Goal: Information Seeking & Learning: Learn about a topic

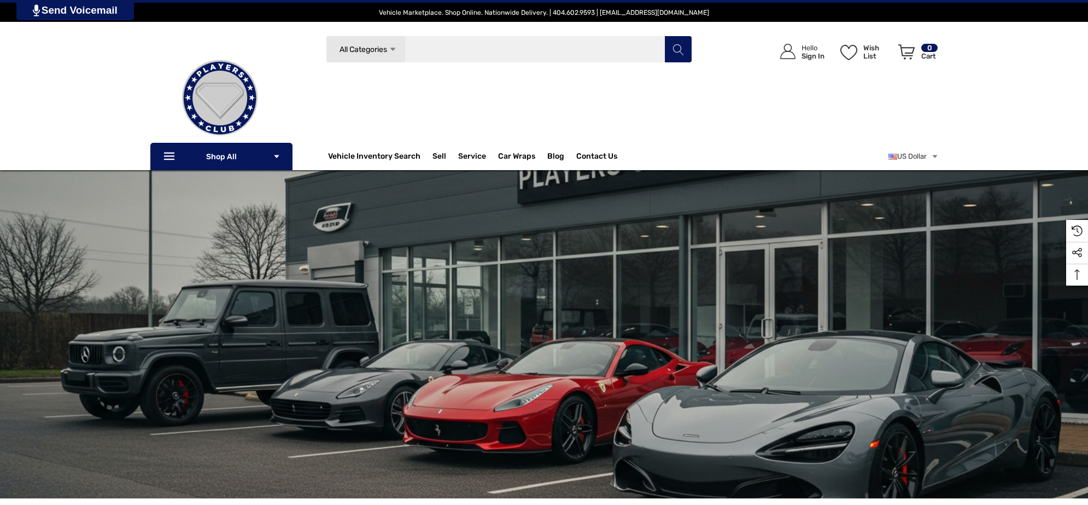
click at [534, 47] on input "Search" at bounding box center [509, 49] width 366 height 27
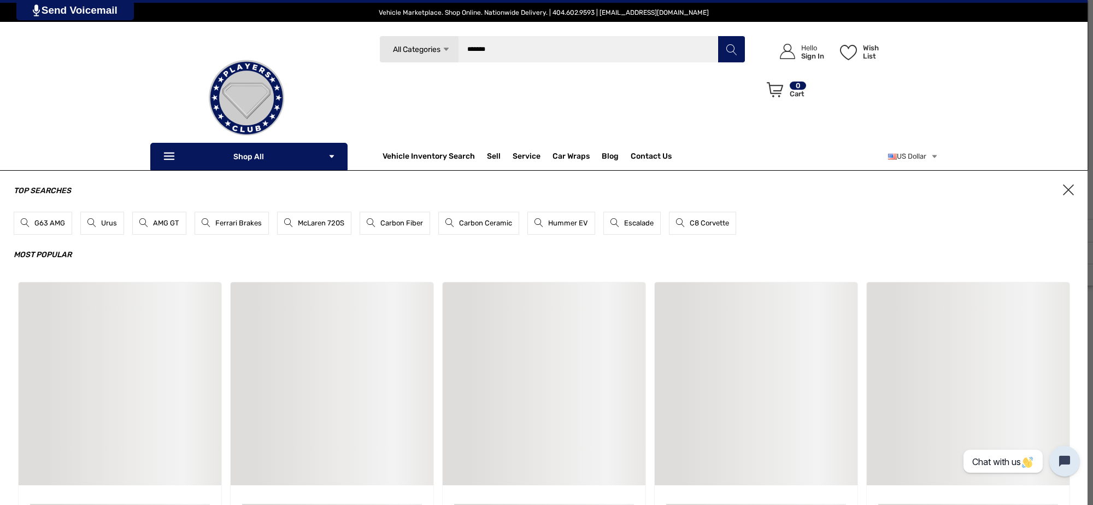
type input "*******"
click at [718, 36] on button "Search" at bounding box center [731, 49] width 27 height 27
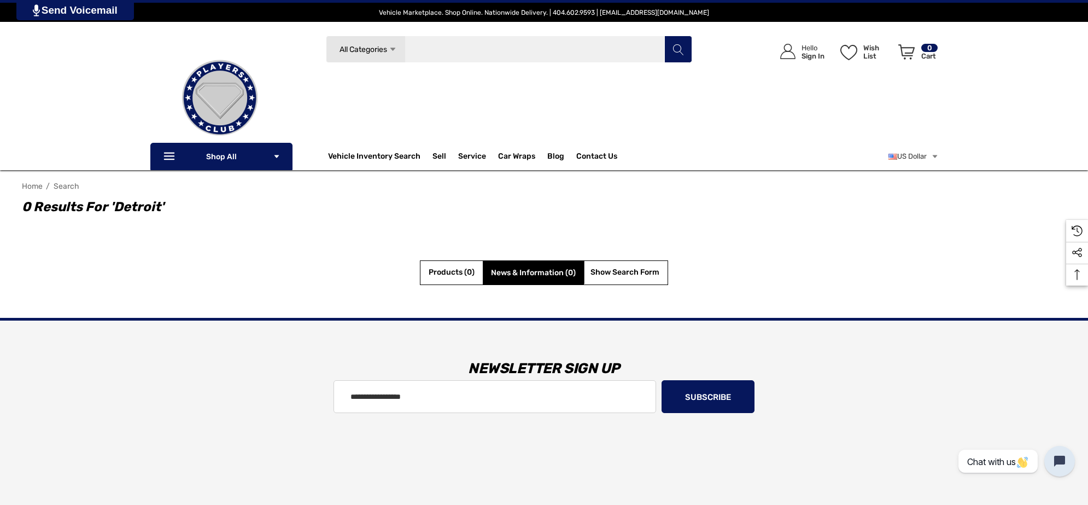
click at [477, 52] on input "Search" at bounding box center [509, 49] width 366 height 27
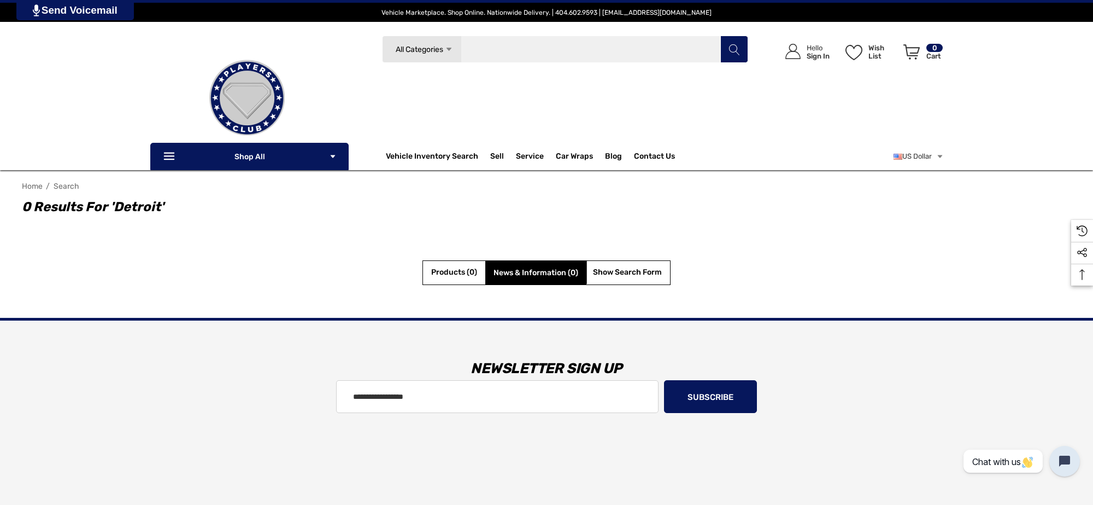
click at [477, 52] on input "Search" at bounding box center [565, 49] width 366 height 27
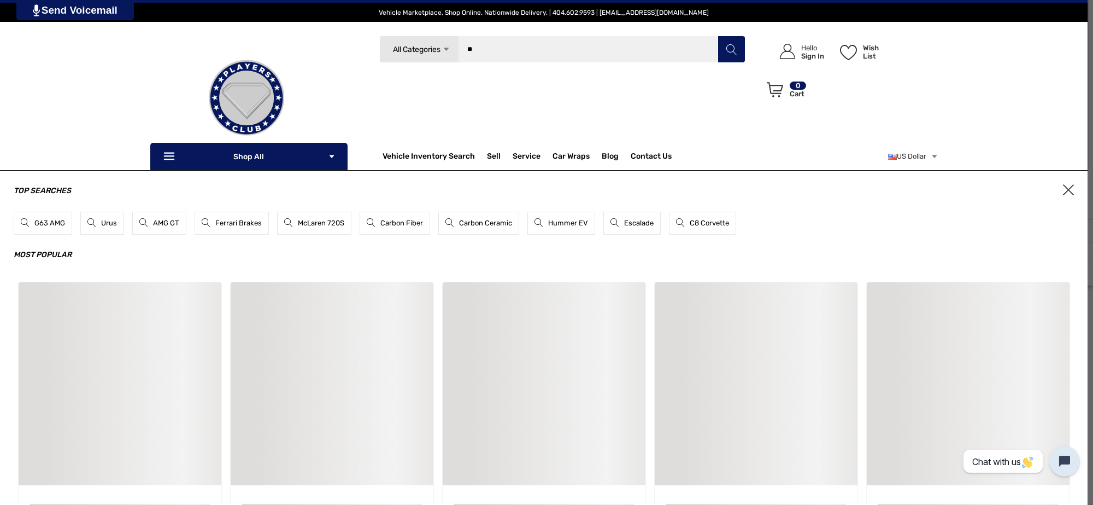
type input "*"
type input "********"
click at [718, 36] on button "Search" at bounding box center [731, 49] width 27 height 27
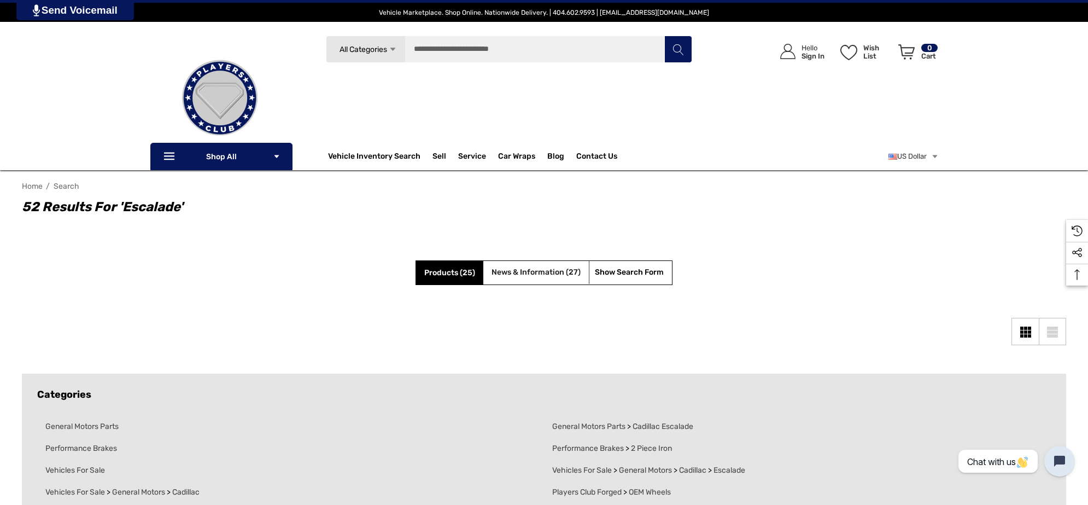
click at [551, 274] on span "News & Information (27)" at bounding box center [535, 271] width 89 height 9
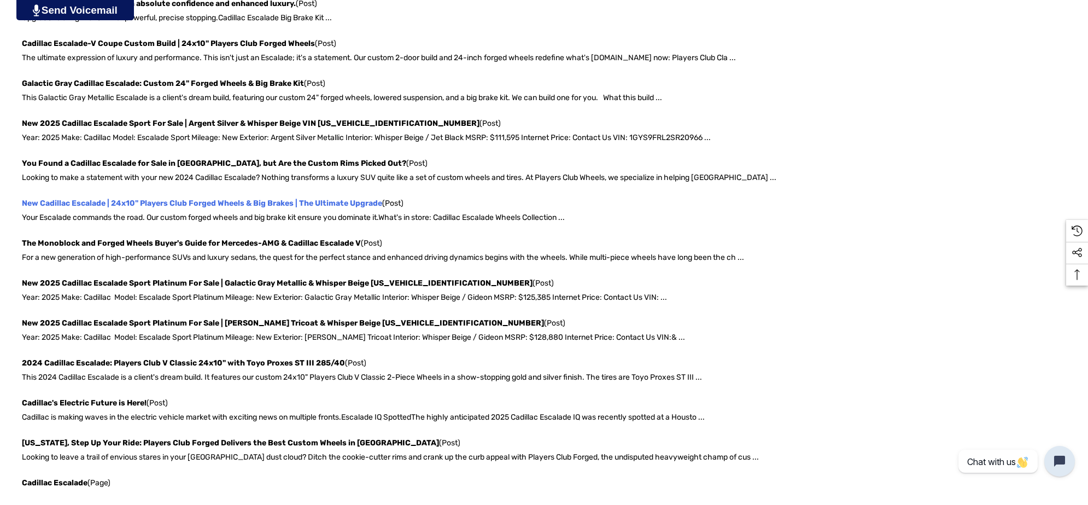
scroll to position [615, 0]
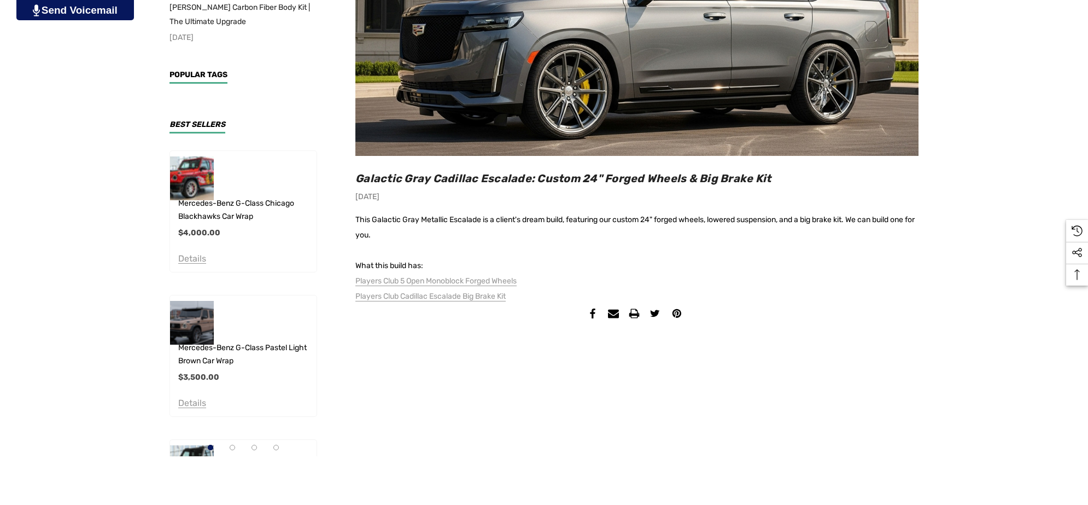
scroll to position [410, 0]
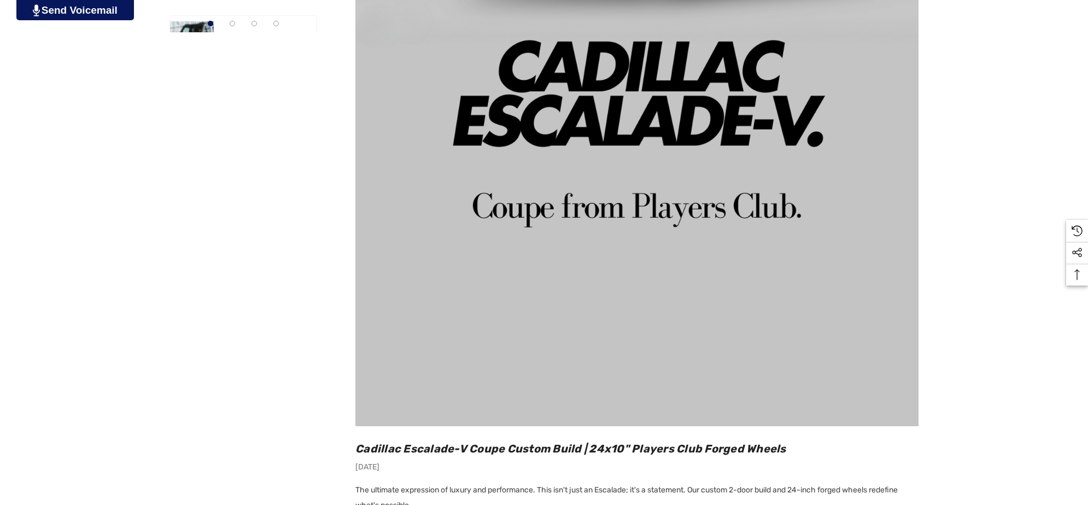
scroll to position [1093, 0]
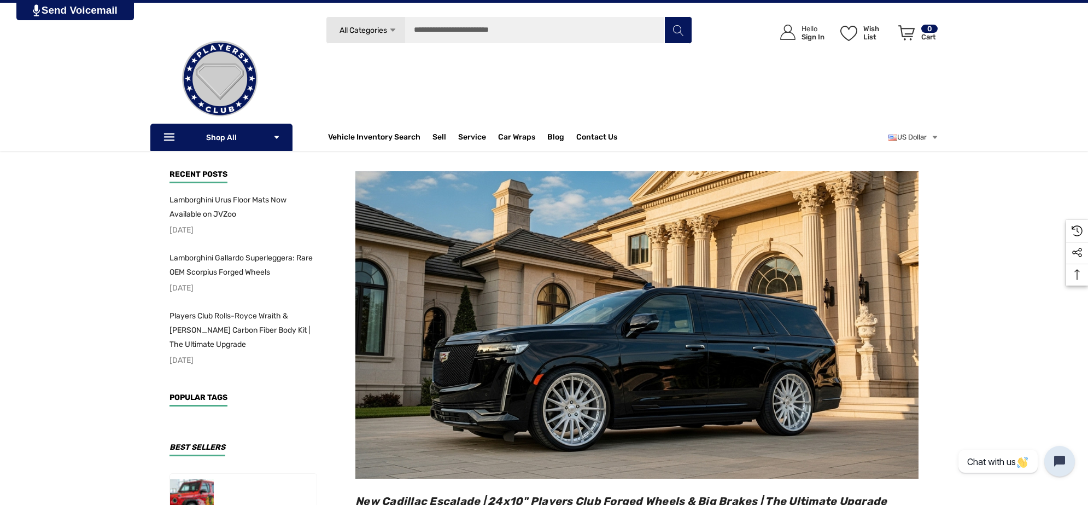
scroll to position [68, 0]
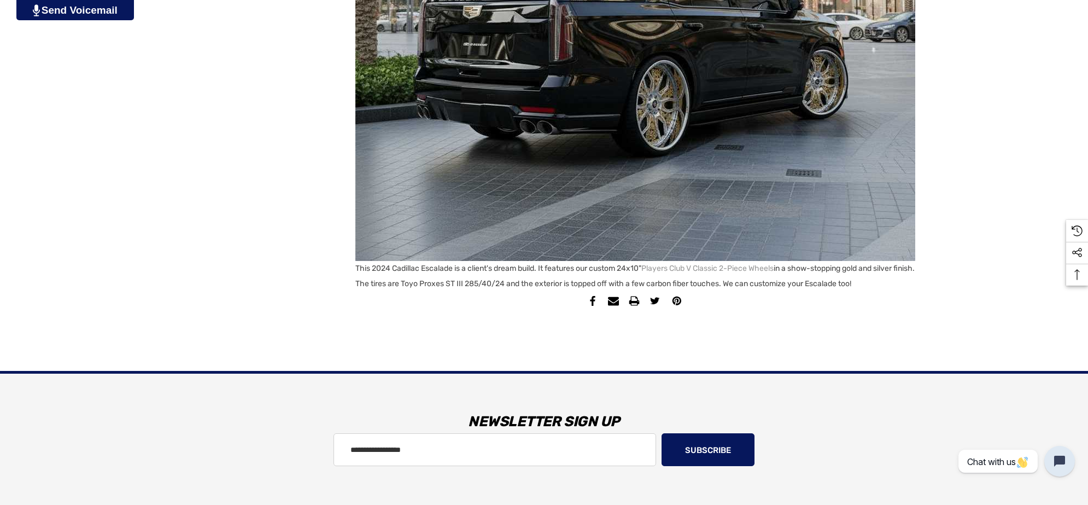
scroll to position [1162, 0]
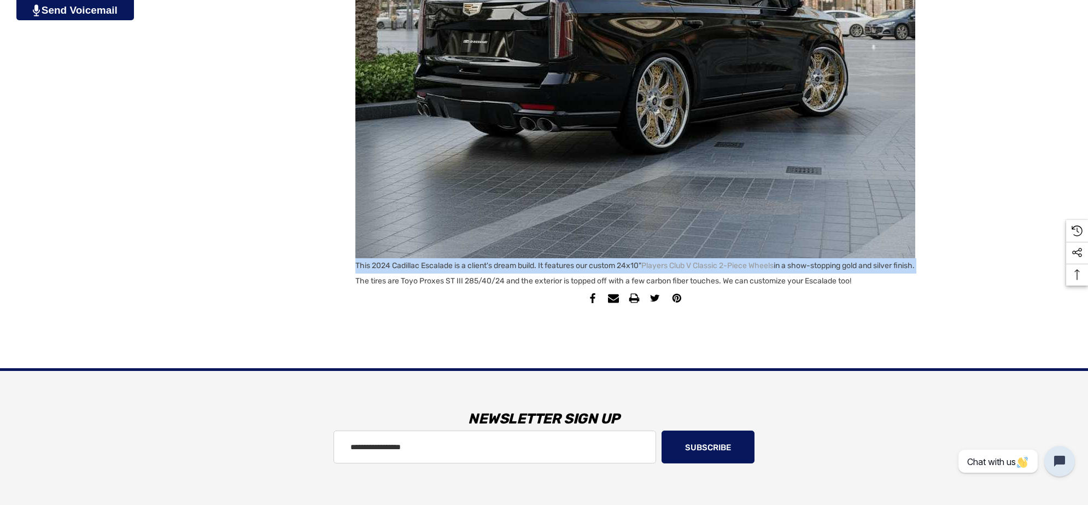
copy p "This 2024 Cadillac Escalade is a client's dream build. It features our custom 2…"
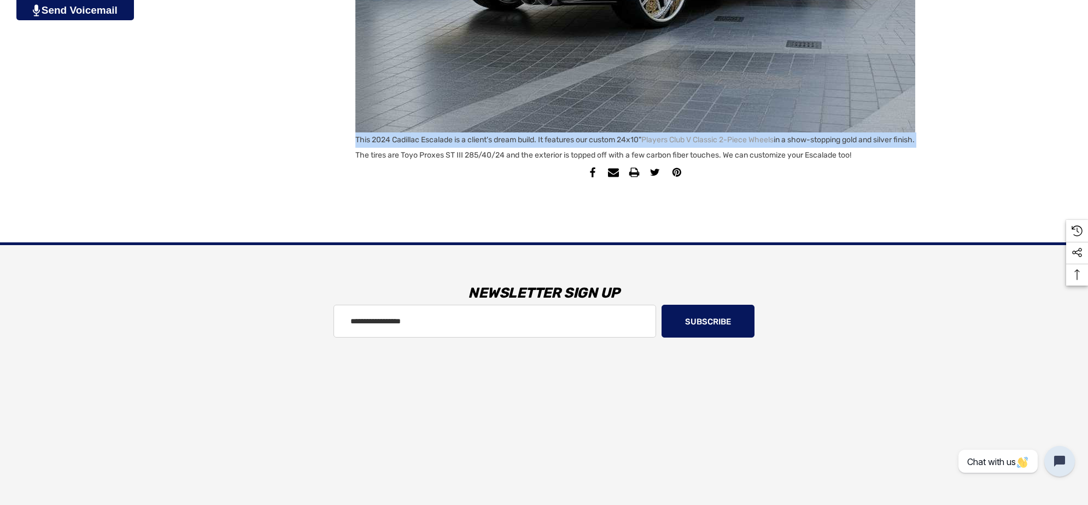
scroll to position [1298, 0]
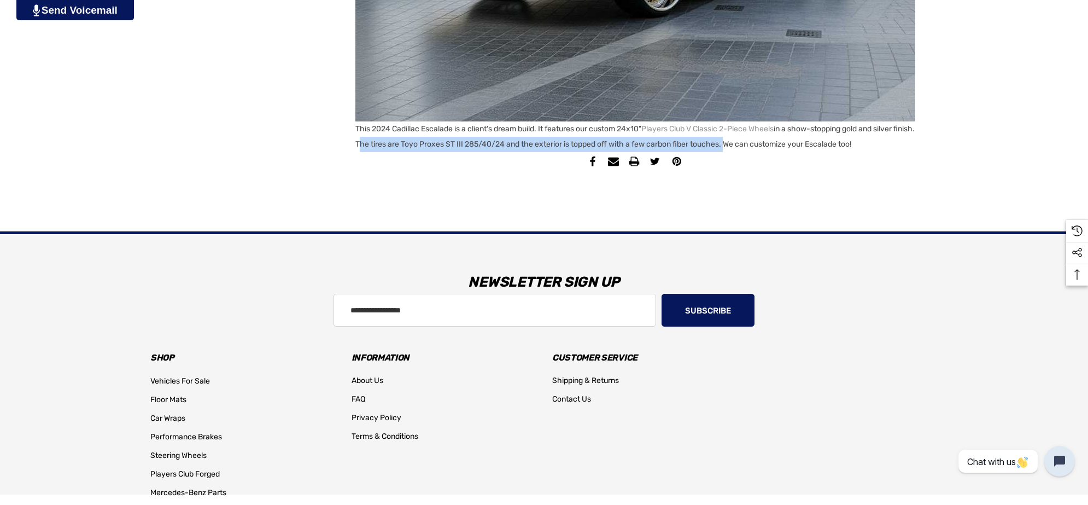
copy p "The tires are Toyo Proxes ST III 285/40/24 and the exterior is topped off with …"
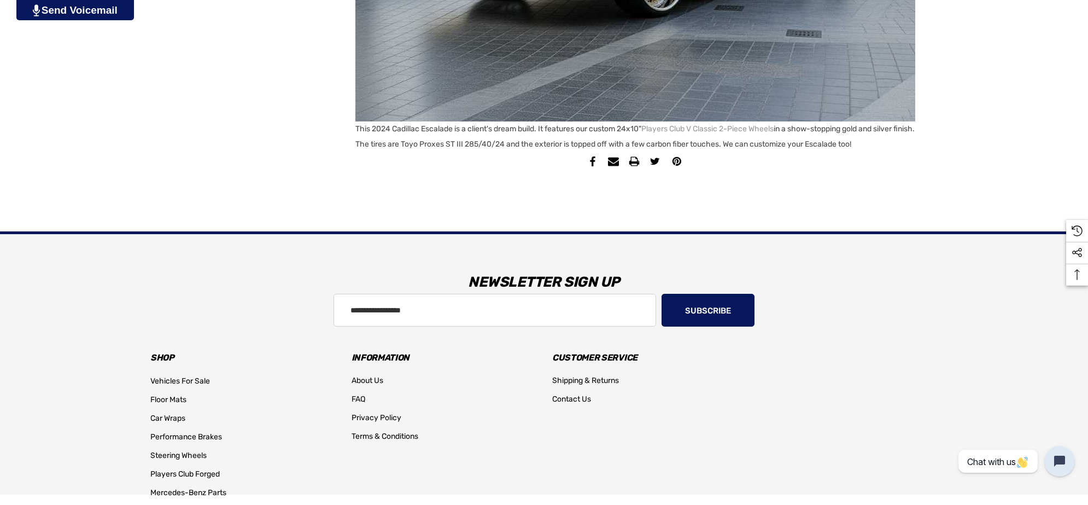
copy p "We can customize your Escalade too!"
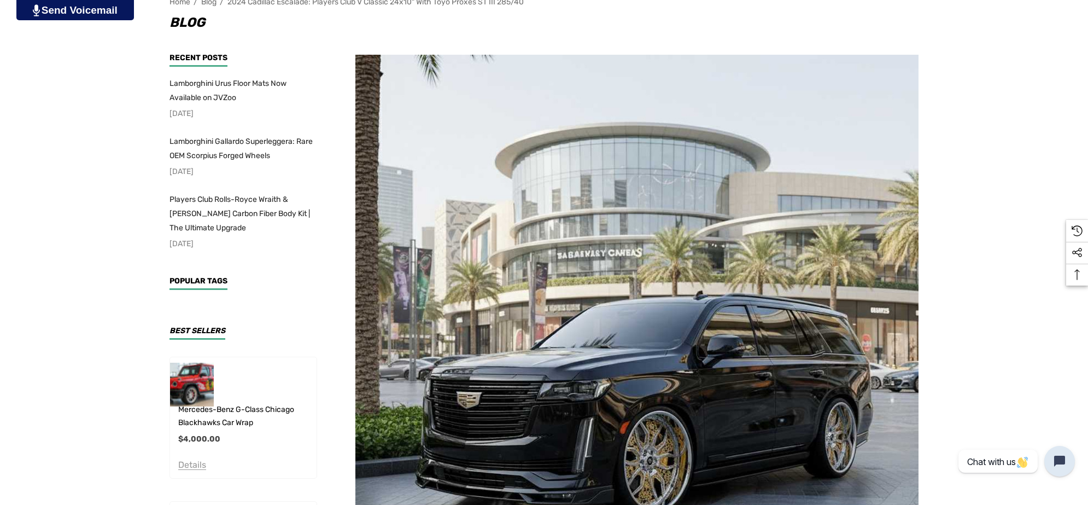
scroll to position [205, 0]
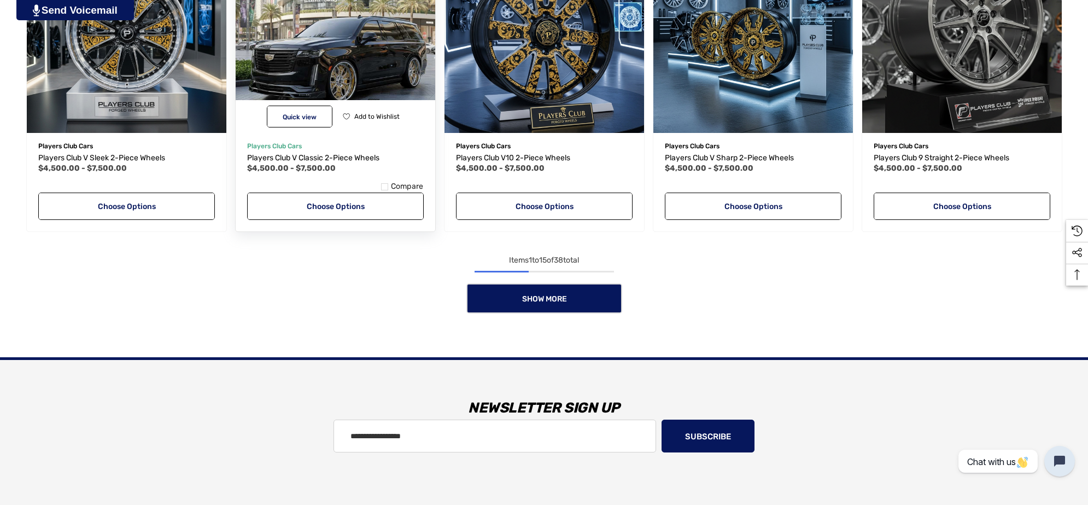
scroll to position [1025, 0]
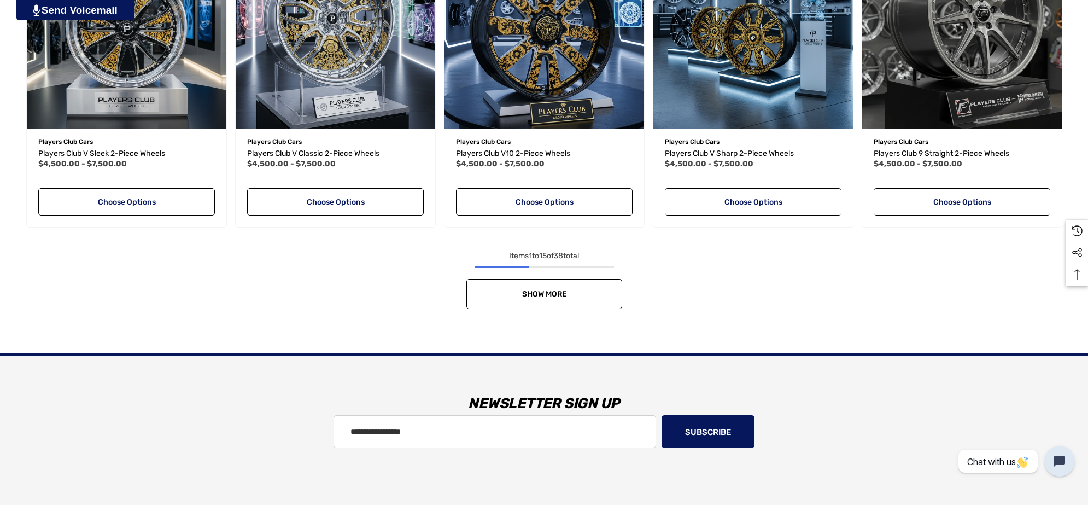
click at [588, 291] on link "Show More" at bounding box center [544, 294] width 156 height 30
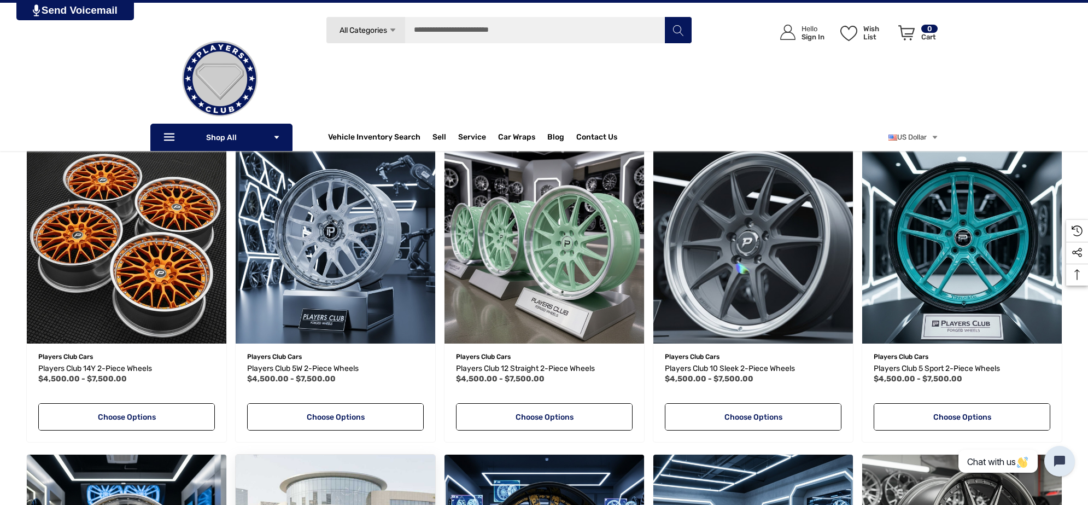
scroll to position [478, 0]
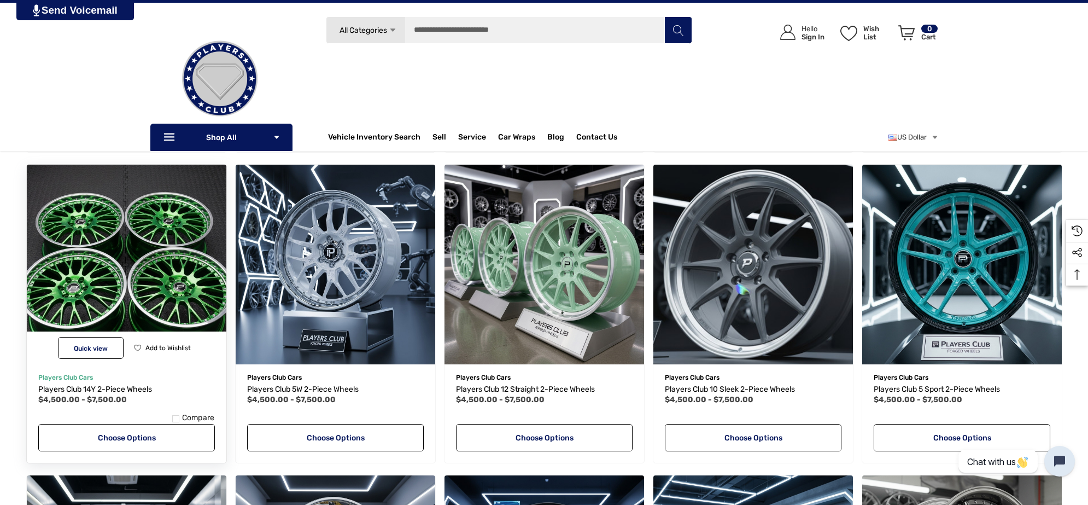
click at [208, 301] on img "Players Club 14Y 2-Piece Wheels,Price range from $4,500.00 to $7,500.00\a" at bounding box center [126, 265] width 220 height 220
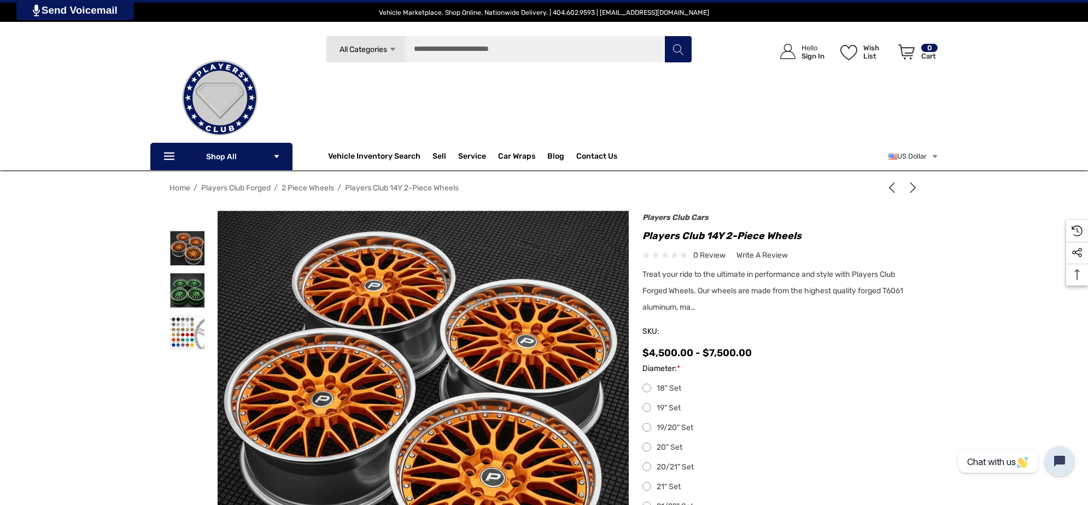
click at [48, 386] on div "Home Players Club Forged 2 Piece Wheels Players Club 14Y 2-Piece Wheels Next 1" at bounding box center [544, 442] width 1088 height 528
click at [175, 288] on img at bounding box center [187, 290] width 34 height 34
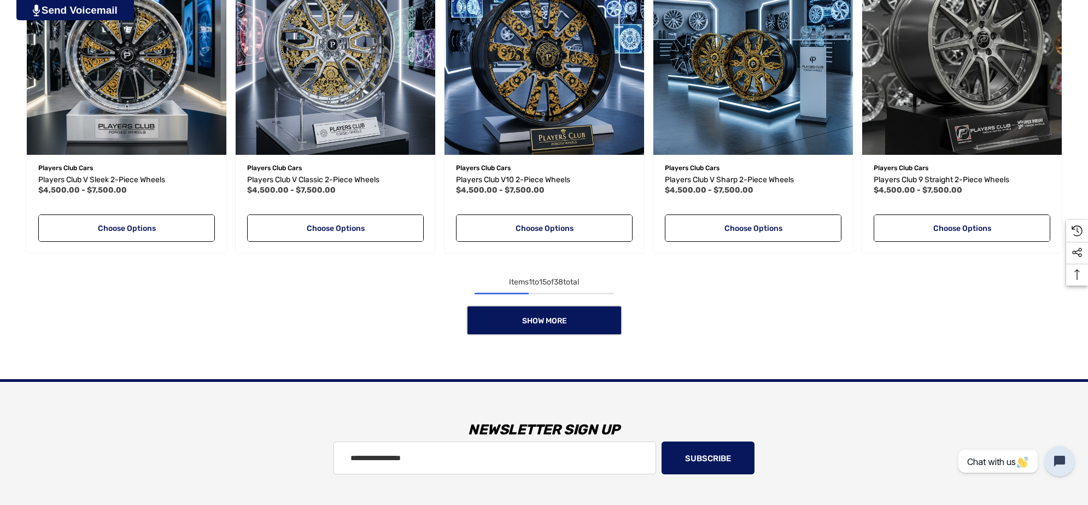
scroll to position [1025, 0]
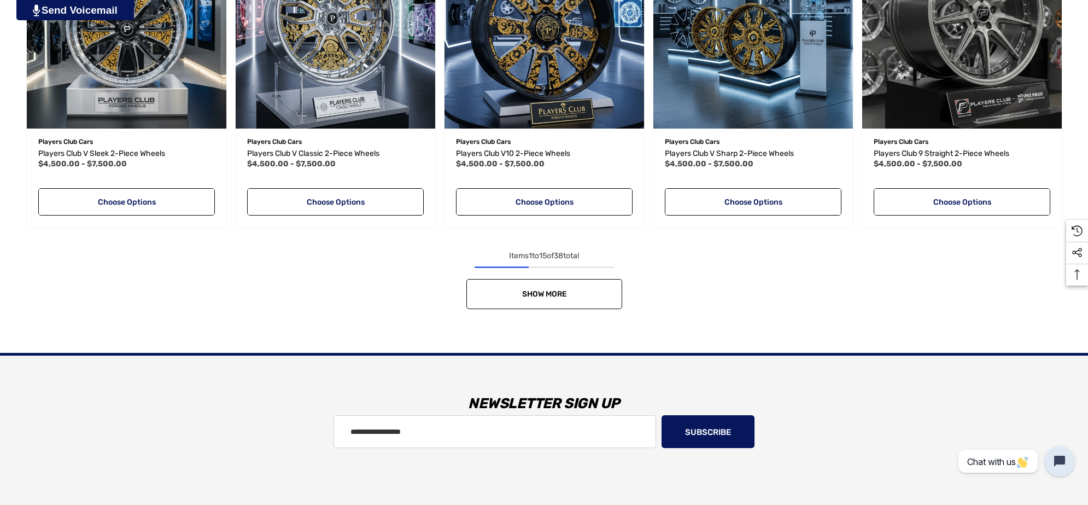
click at [491, 290] on link "Show More" at bounding box center [544, 294] width 156 height 30
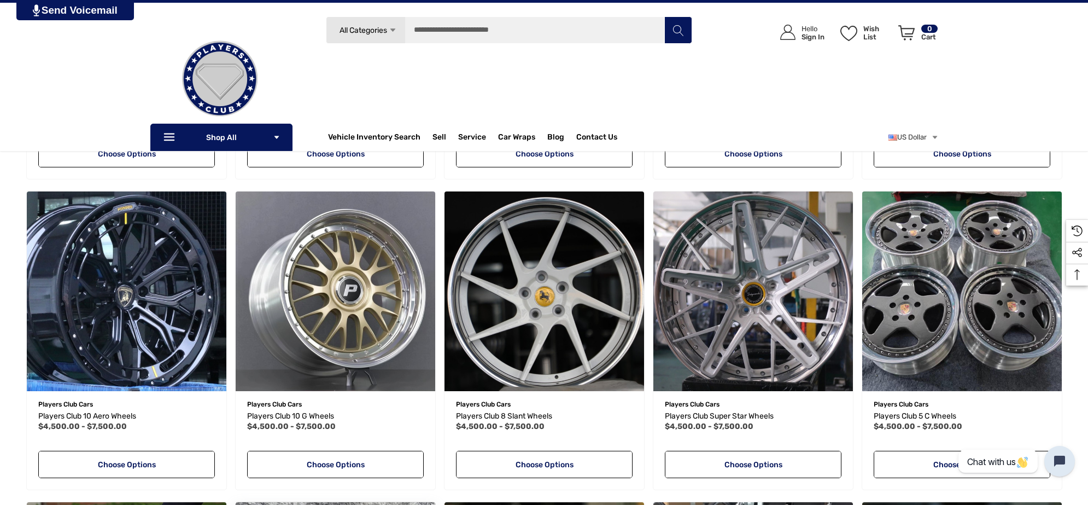
scroll to position [1367, 0]
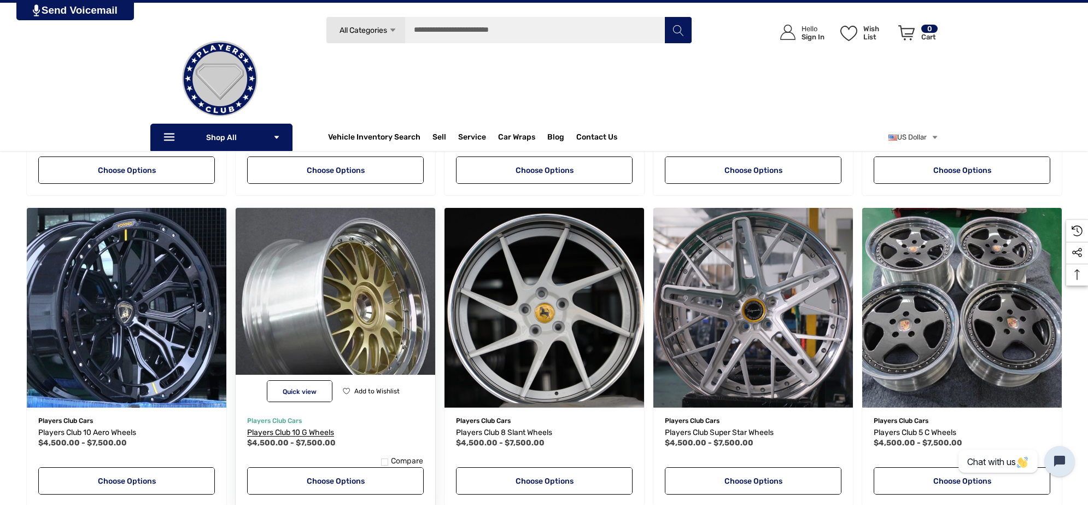
click at [328, 432] on span "Players Club 10 G Wheels" at bounding box center [290, 431] width 87 height 9
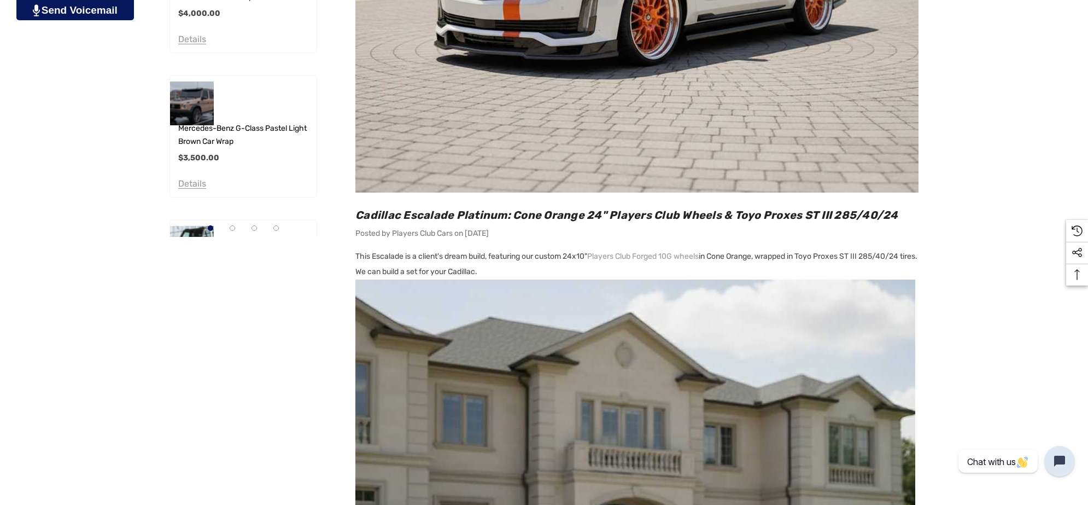
scroll to position [615, 0]
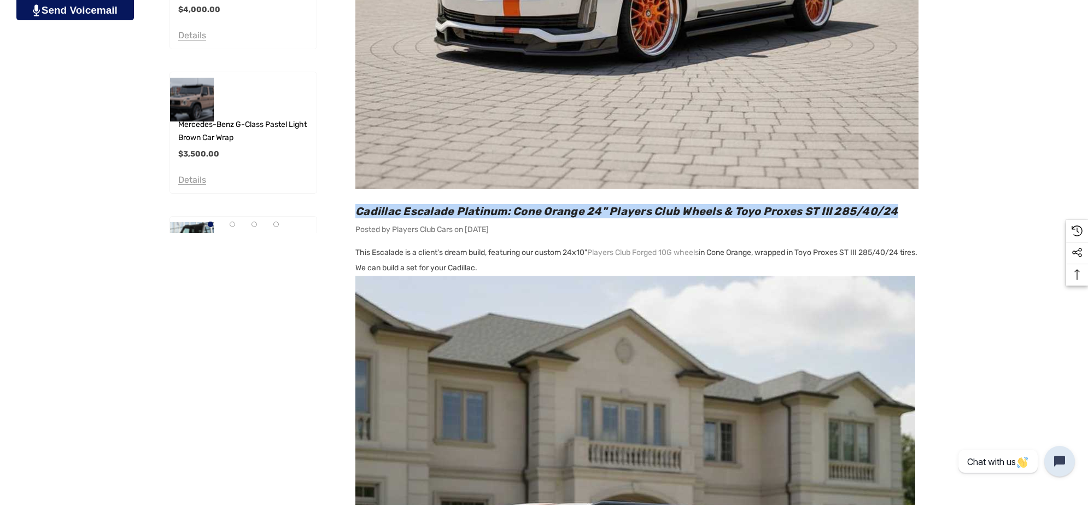
click at [911, 210] on h2 "Cadillac Escalade Platinum: Cone Orange 24" Players Club Wheels & Toyo Proxes S…" at bounding box center [636, 211] width 563 height 14
copy span "Cadillac Escalade Platinum: Cone Orange 24" Players Club Wheels & Toyo Proxes S…"
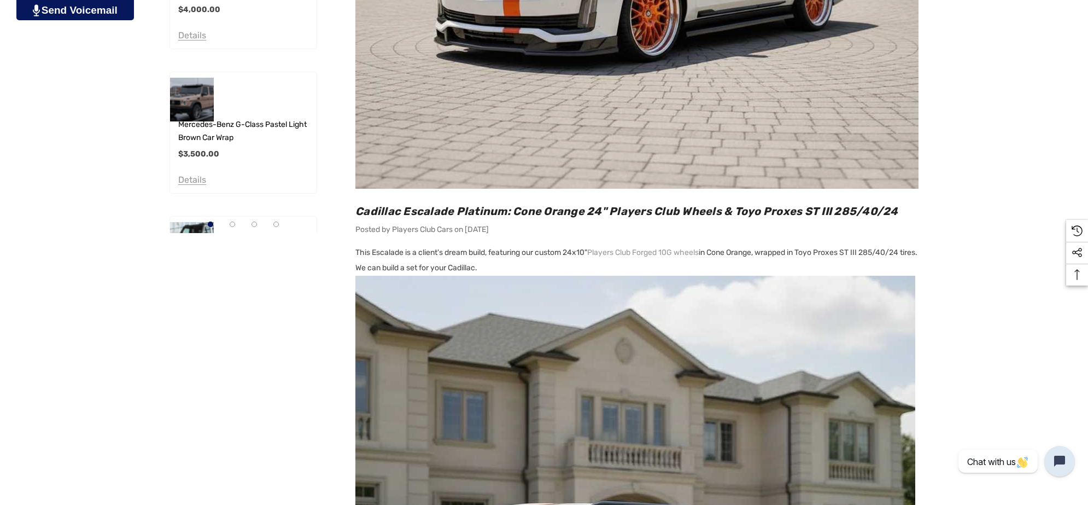
copy p "This Escalade is a client's dream build, featuring our custom 24x10" Players Cl…"
click at [326, 293] on div "Sidebar Close Close Recent Posts Cadillac Escalade Platinum: Cone Orange 24" Pl…" at bounding box center [543, 511] width 749 height 1815
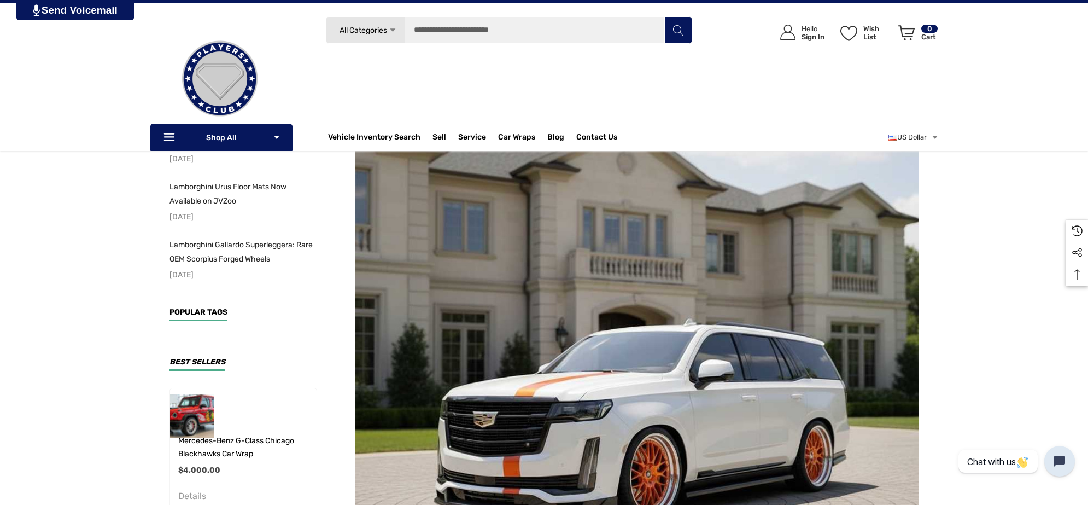
scroll to position [68, 0]
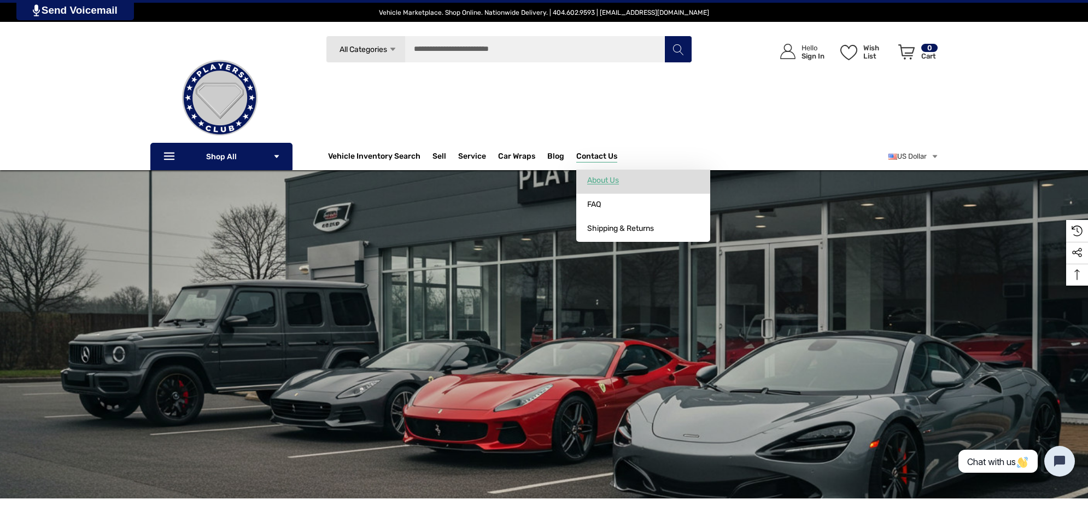
click at [654, 171] on link "About Us" at bounding box center [643, 180] width 134 height 22
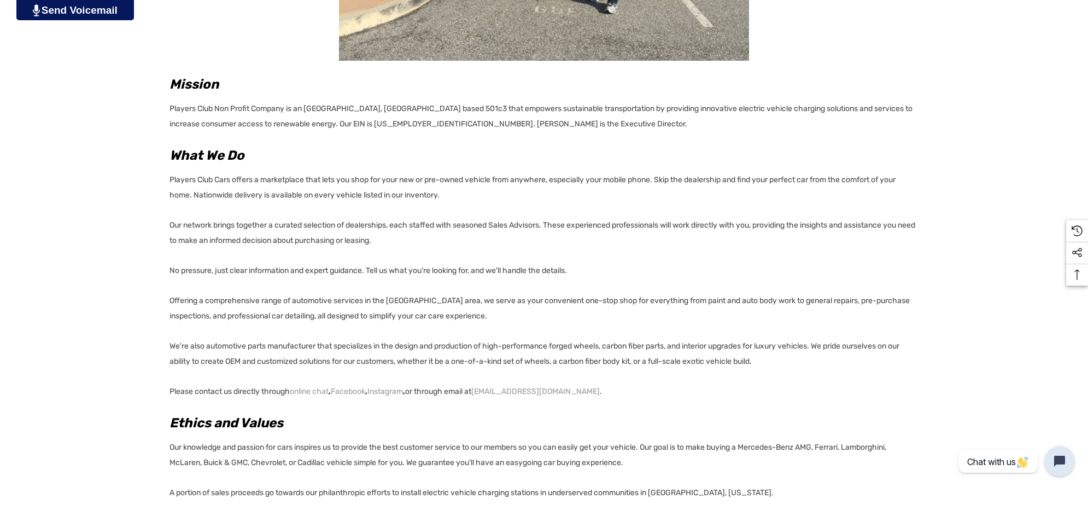
click at [169, 295] on p "Offering a comprehensive range of automotive services in the [GEOGRAPHIC_DATA] …" at bounding box center [543, 308] width 749 height 31
click at [780, 359] on p "We're also automotive parts manufacturer that specializes in the design and pro…" at bounding box center [543, 353] width 749 height 31
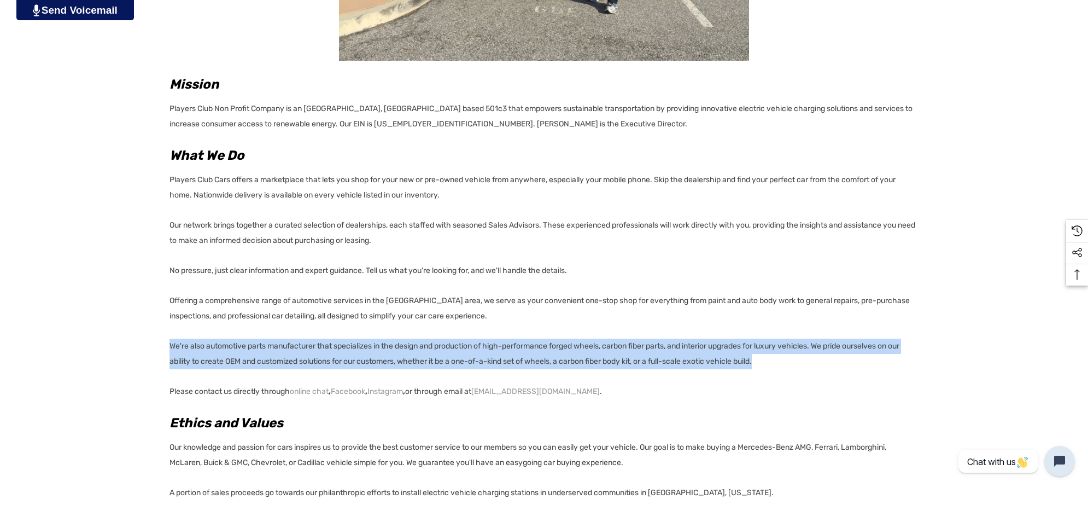
click at [170, 345] on p "We're also automotive parts manufacturer that specializes in the design and pro…" at bounding box center [543, 353] width 749 height 31
copy p "We're also automotive parts manufacturer that specializes in the design and pro…"
